Goal: Task Accomplishment & Management: Use online tool/utility

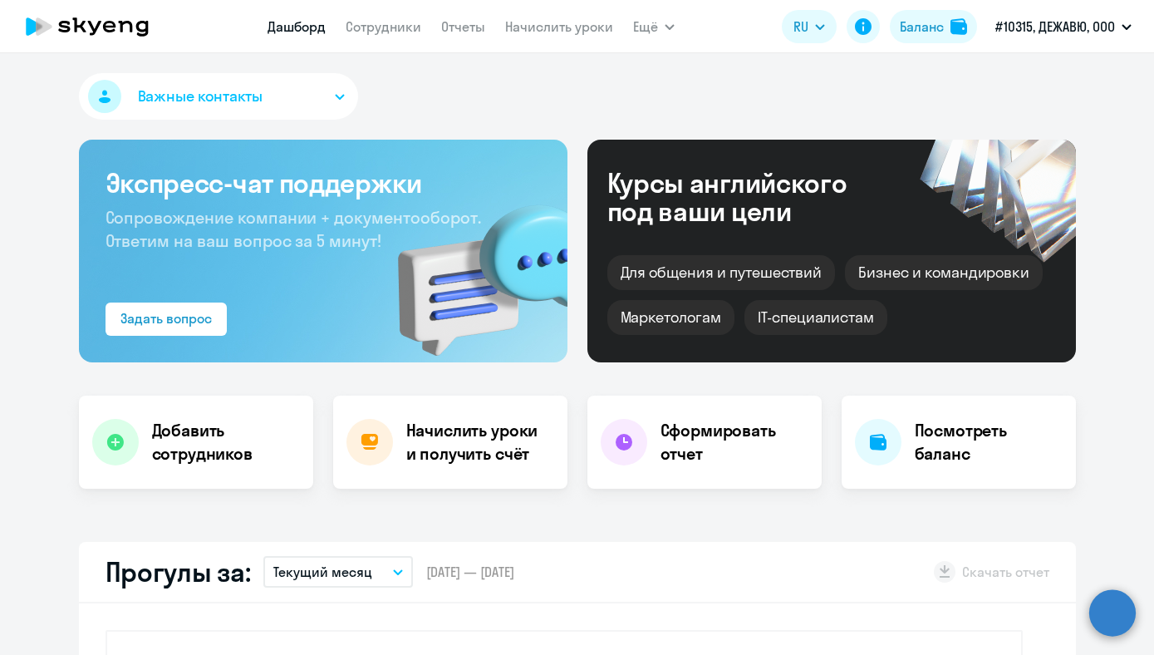
select select "30"
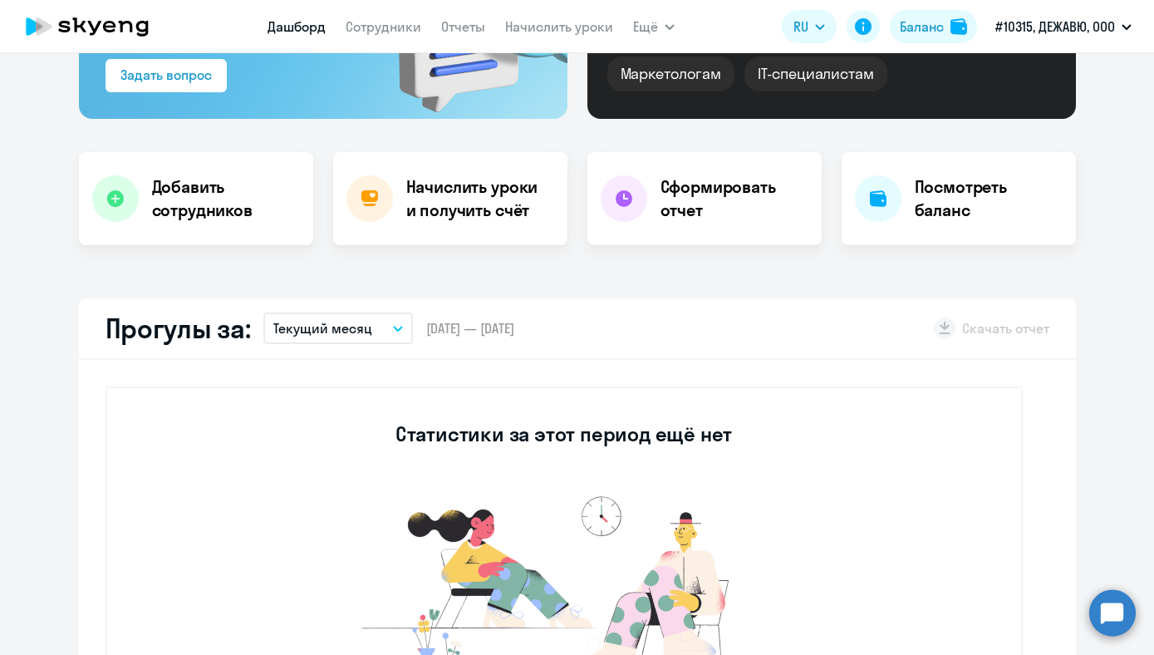
scroll to position [228, 0]
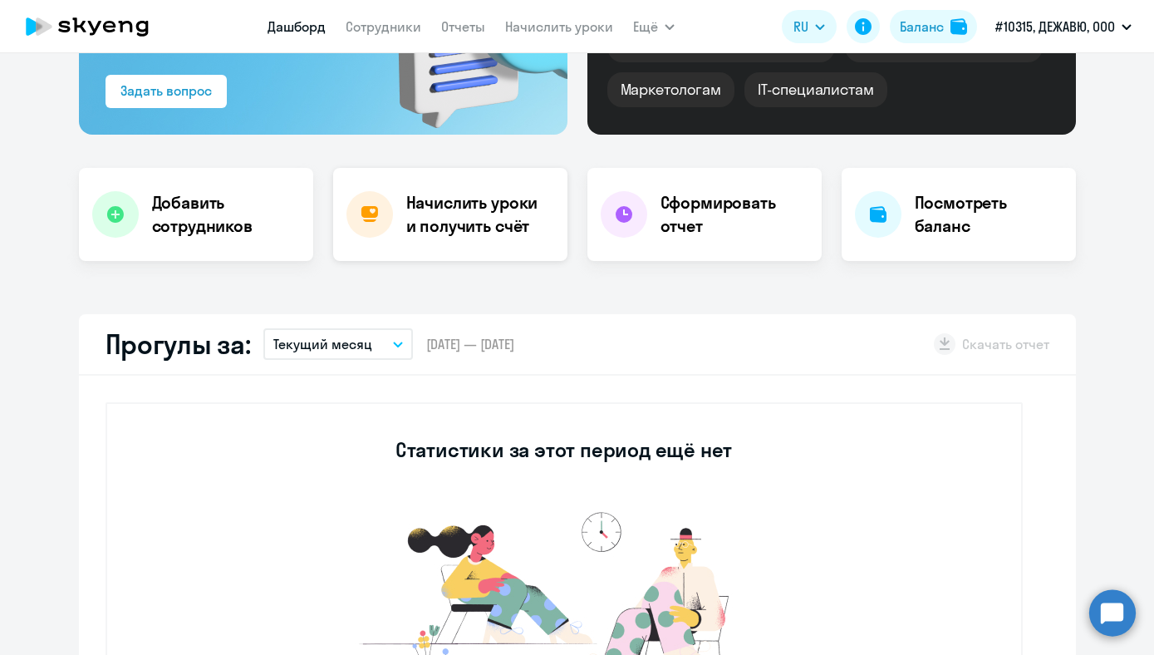
click at [452, 234] on h4 "Начислить уроки и получить счёт" at bounding box center [478, 214] width 145 height 47
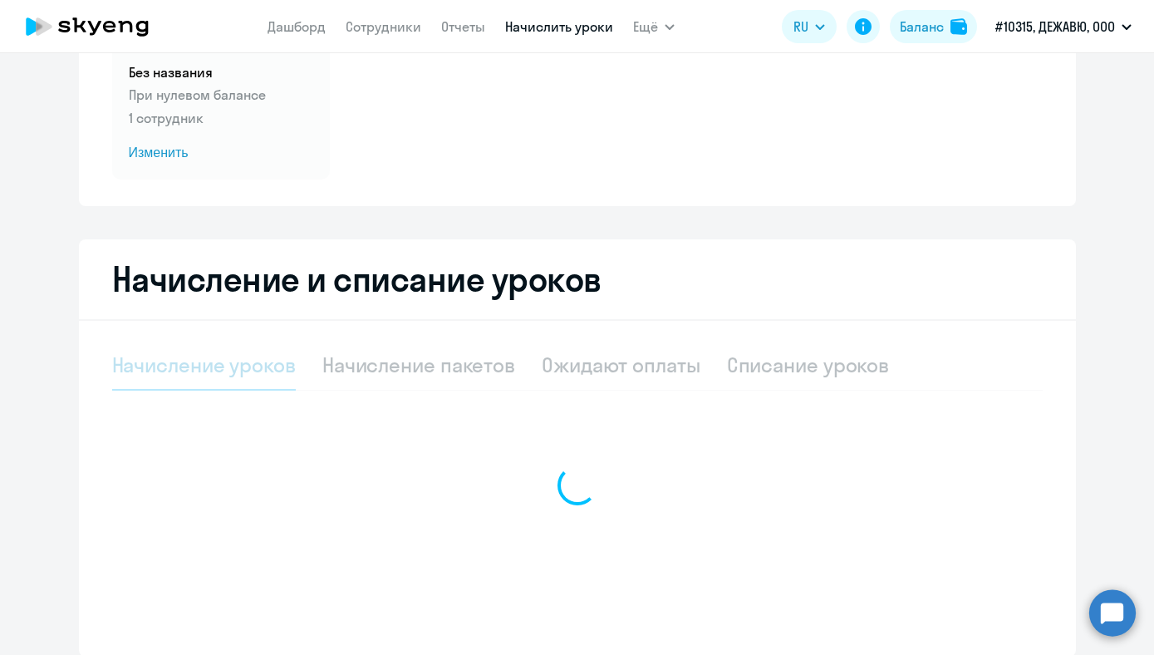
select select "10"
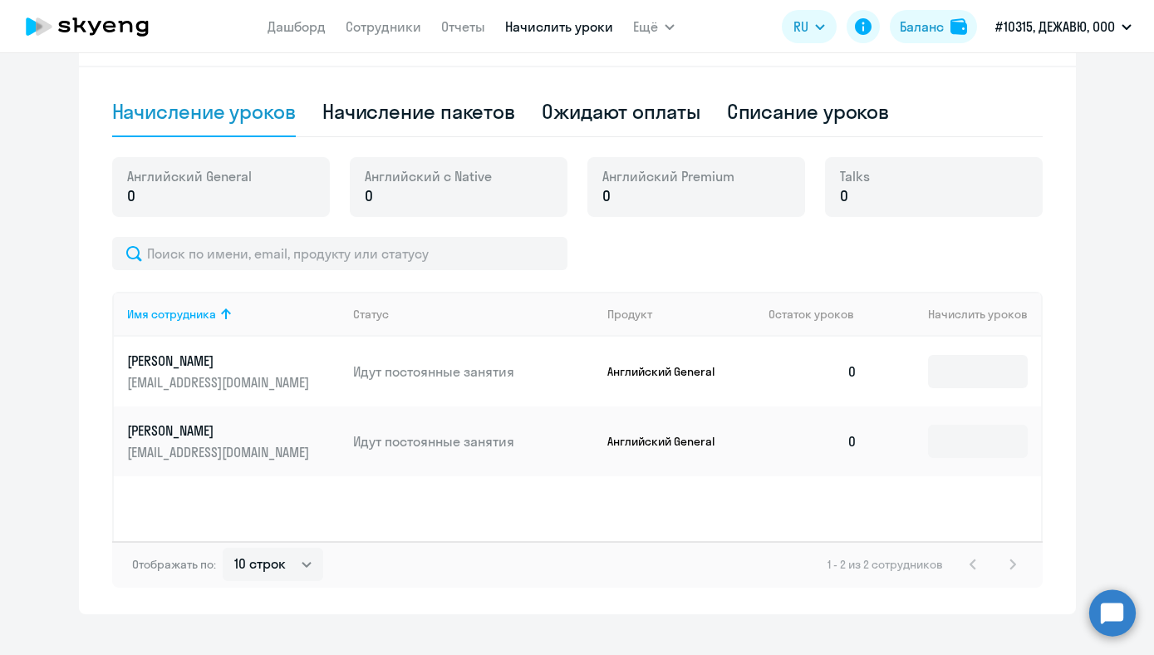
scroll to position [435, 0]
click at [981, 388] on td at bounding box center [956, 370] width 170 height 70
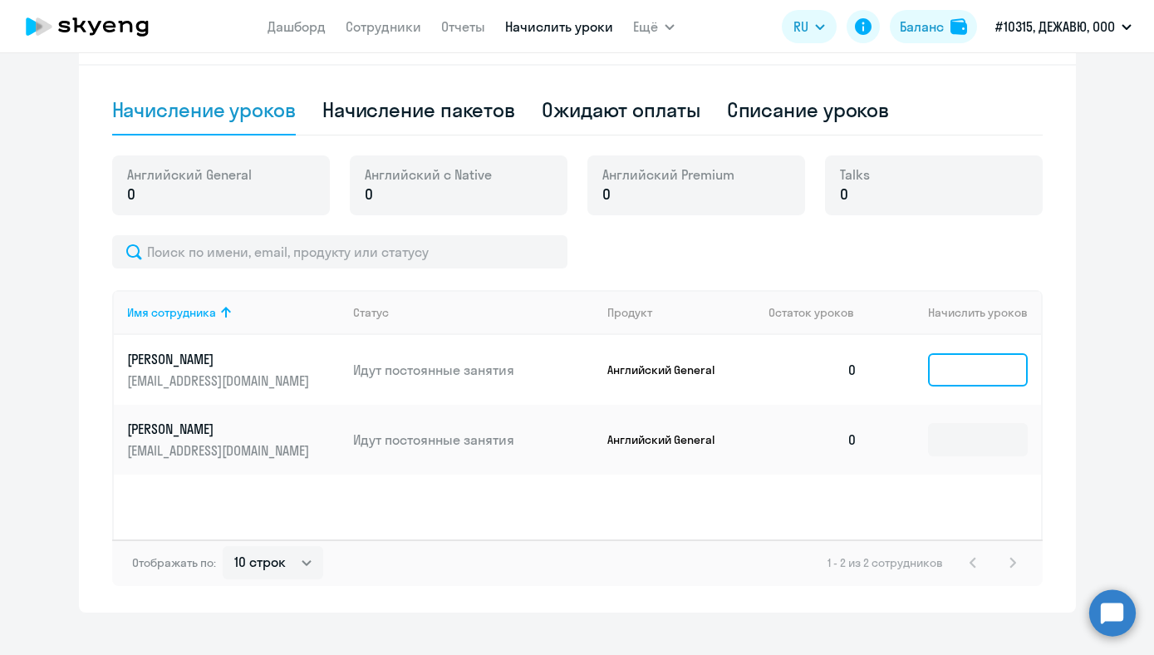
click at [976, 367] on input at bounding box center [978, 369] width 100 height 33
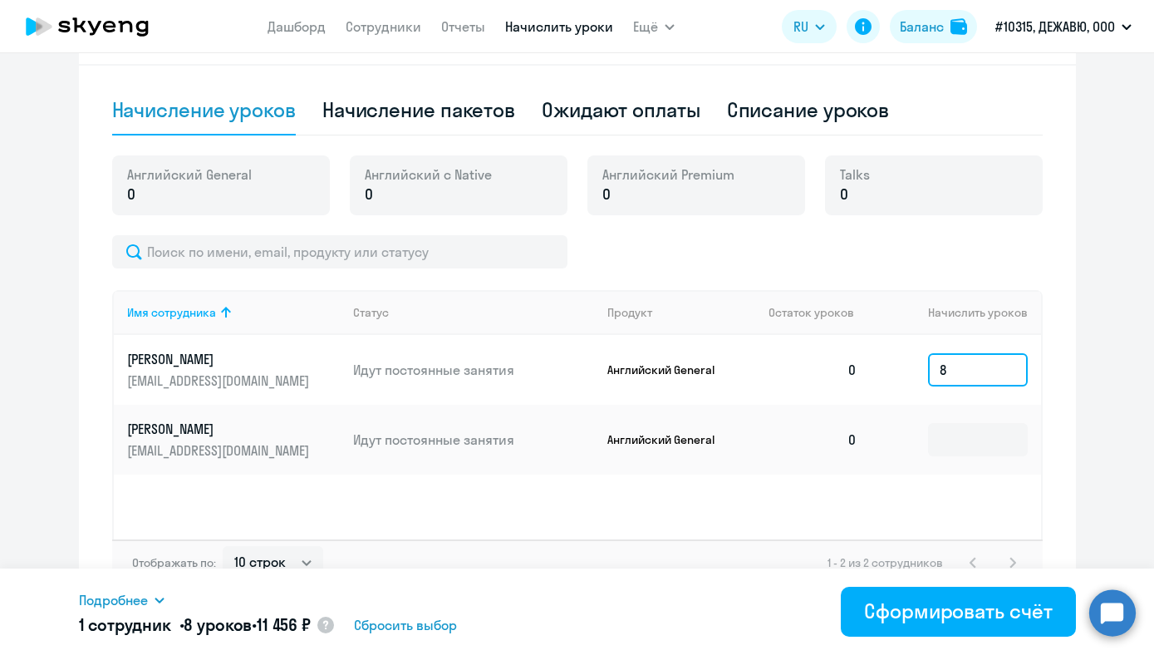
scroll to position [459, 0]
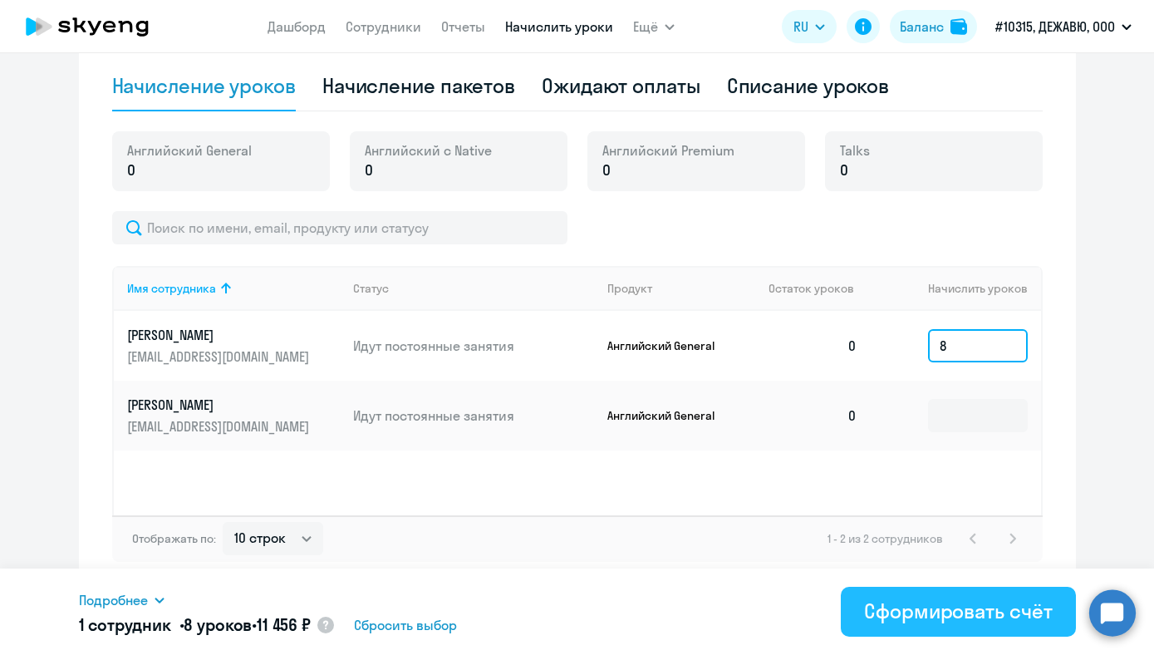
type input "8"
click at [916, 617] on div "Сформировать счёт" at bounding box center [958, 611] width 188 height 27
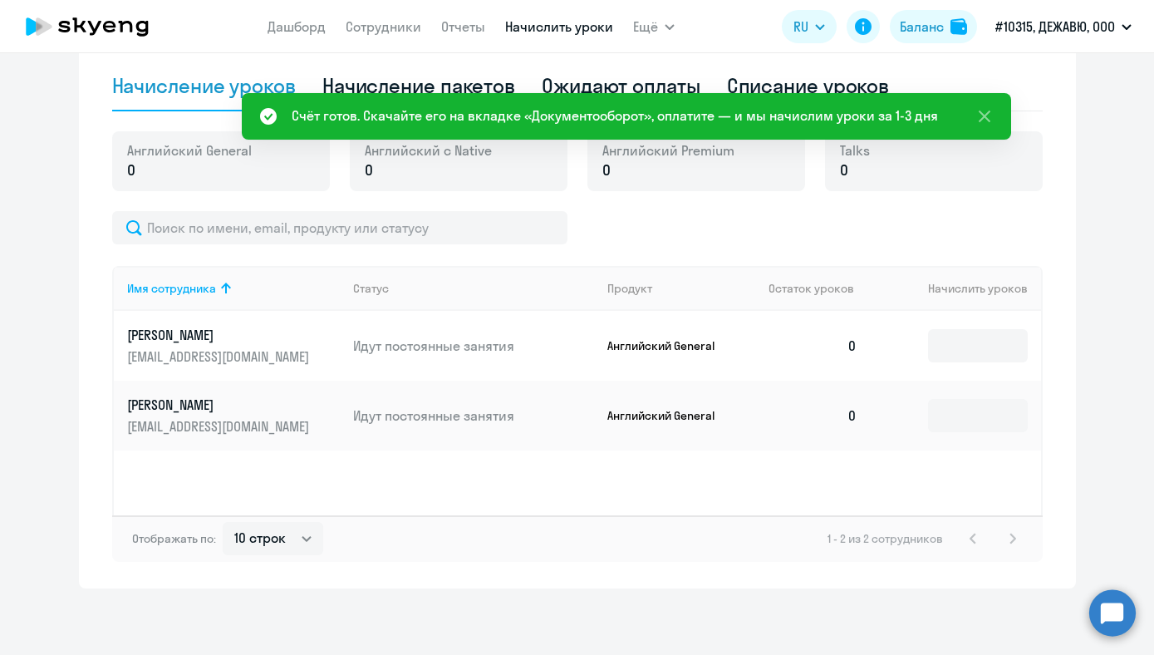
click at [717, 117] on div "Счёт готов. Скачайте его на вкладке «Документооборот», оплатите — и мы начислим…" at bounding box center [615, 116] width 647 height 20
click at [897, 102] on div "Счёт готов. Скачайте его на вкладке «Документооборот», оплатите — и мы начислим…" at bounding box center [627, 116] width 770 height 47
click at [872, 137] on div "Счёт готов. Скачайте его на вкладке «Документооборот», оплатите — и мы начислим…" at bounding box center [627, 116] width 770 height 47
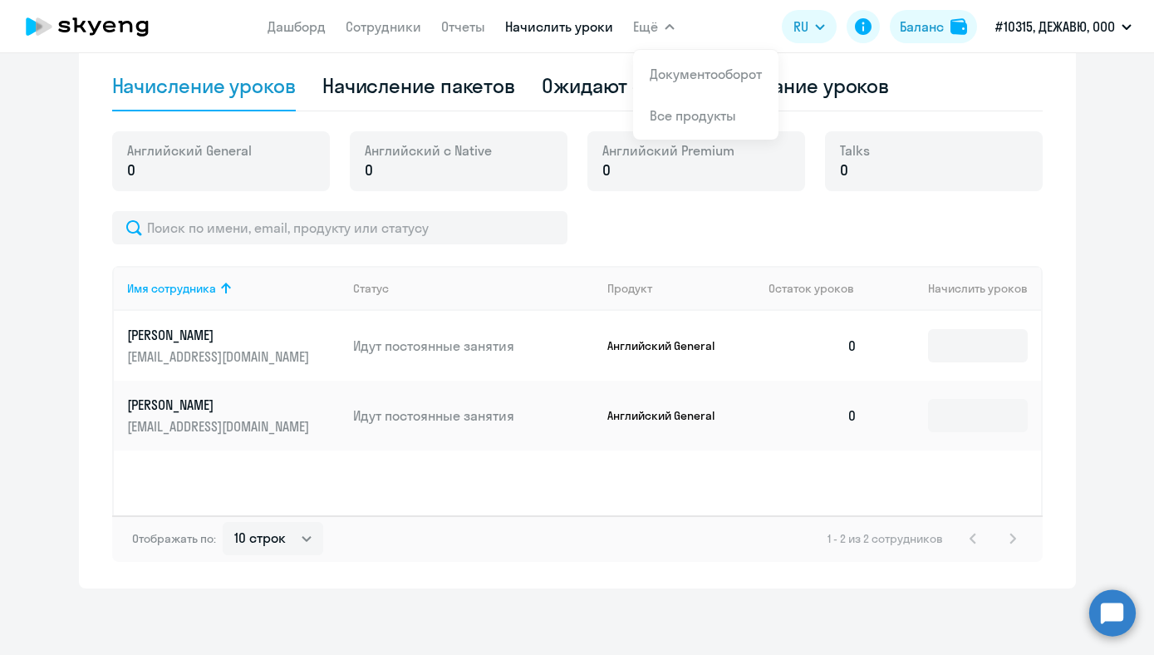
click at [675, 28] on app-header "[PERSON_NAME] Отчеты Начислить уроки Ещё Документооборот Все продукты Дашборд С…" at bounding box center [577, 26] width 1154 height 53
click at [675, 27] on app-header "[PERSON_NAME] Отчеты Начислить уроки Ещё Документооборот Все продукты Дашборд С…" at bounding box center [577, 26] width 1154 height 53
click at [683, 84] on li "Документооборот" at bounding box center [705, 74] width 145 height 42
click at [672, 75] on link "Документооборот" at bounding box center [706, 74] width 112 height 17
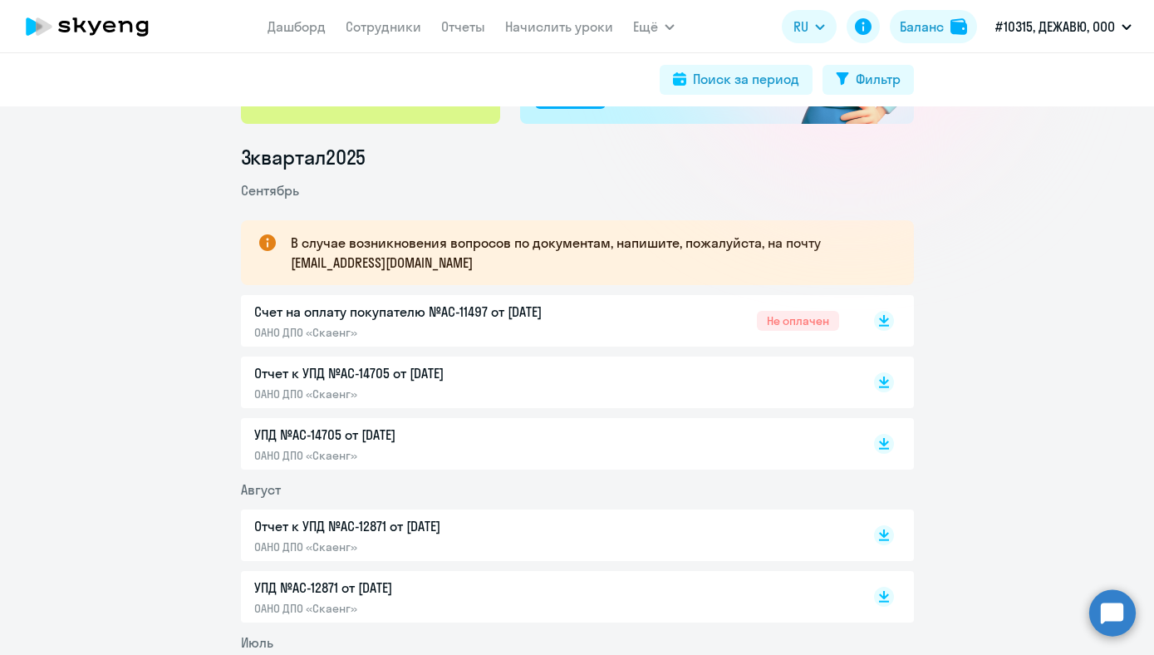
scroll to position [192, 0]
click at [883, 321] on rect at bounding box center [884, 320] width 20 height 20
